Goal: Transaction & Acquisition: Obtain resource

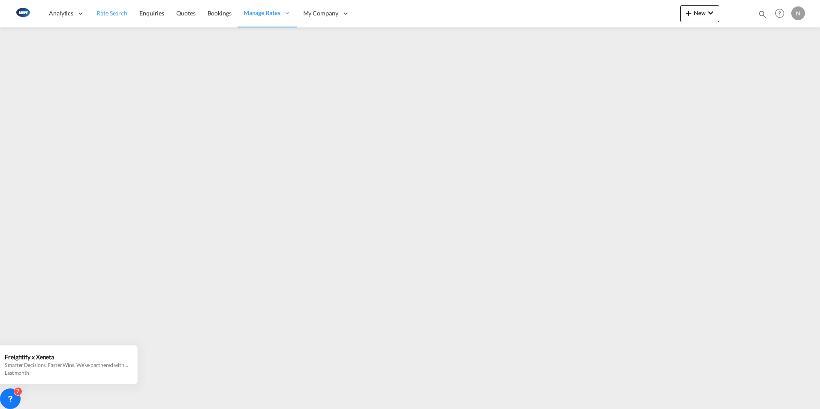
click at [114, 12] on span "Rate Search" at bounding box center [112, 12] width 31 height 7
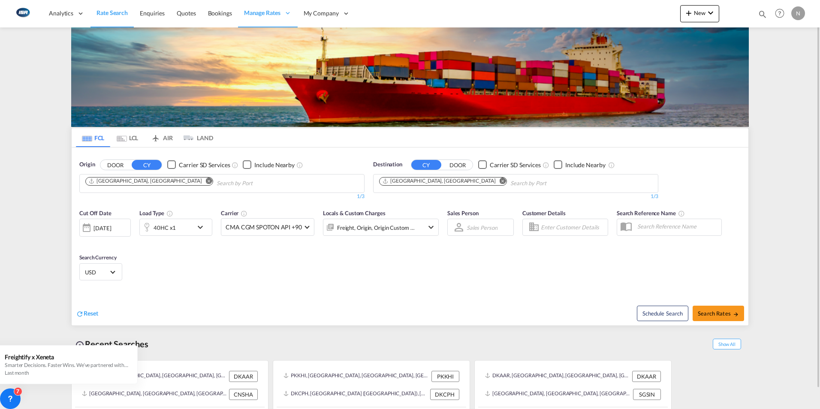
click at [500, 181] on md-icon "Remove" at bounding box center [503, 181] width 6 height 6
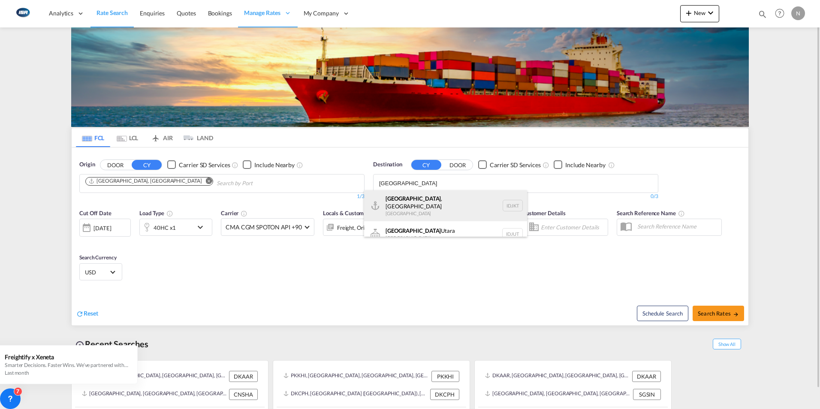
type input "[GEOGRAPHIC_DATA]"
click at [415, 208] on div "[GEOGRAPHIC_DATA] , [GEOGRAPHIC_DATA] [GEOGRAPHIC_DATA] IDJKT" at bounding box center [445, 206] width 163 height 31
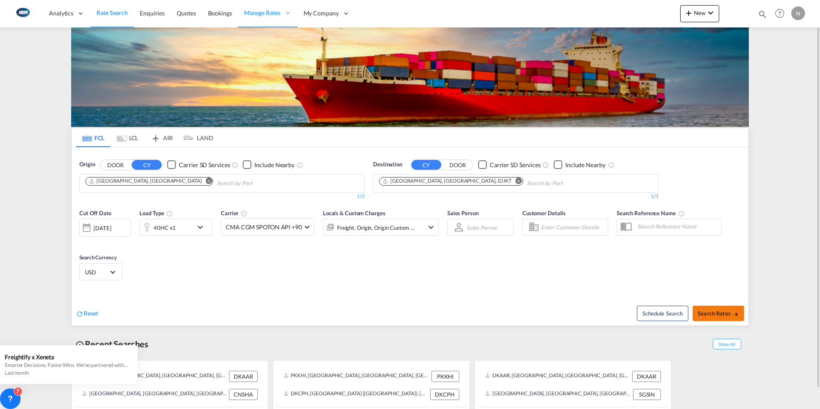
click at [718, 314] on span "Search Rates" at bounding box center [718, 313] width 41 height 7
type input "DKAAR to IDJKT / [DATE]"
